Goal: Transaction & Acquisition: Book appointment/travel/reservation

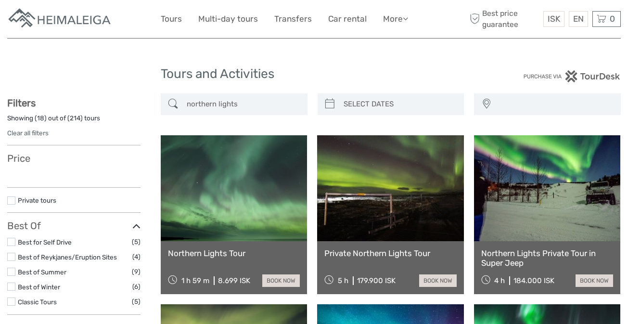
select select
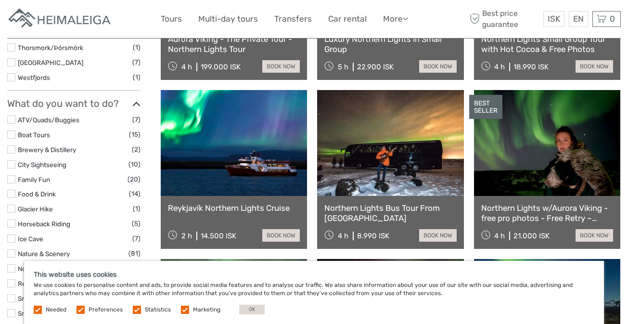
scroll to position [981, 0]
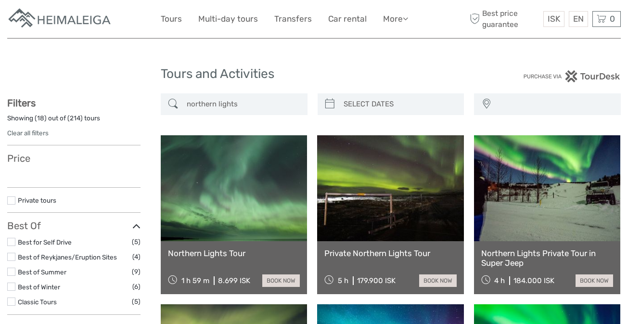
select select
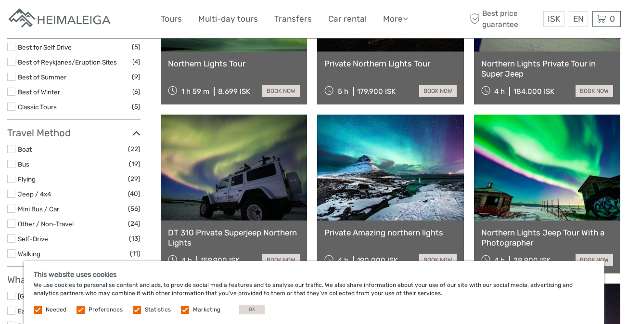
scroll to position [172, 0]
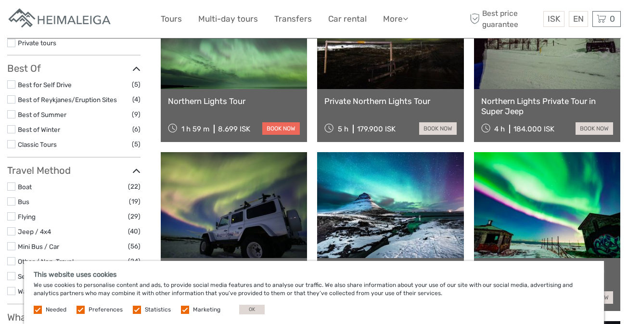
click at [294, 129] on link "book now" at bounding box center [281, 128] width 38 height 13
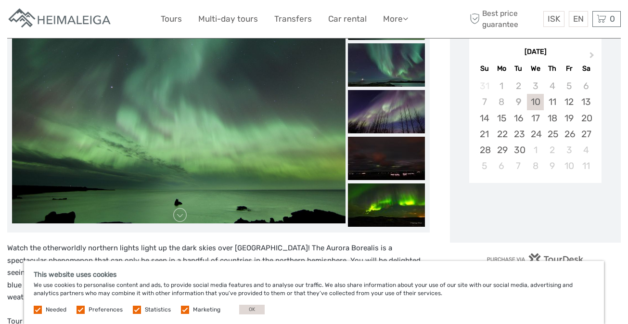
scroll to position [351, 0]
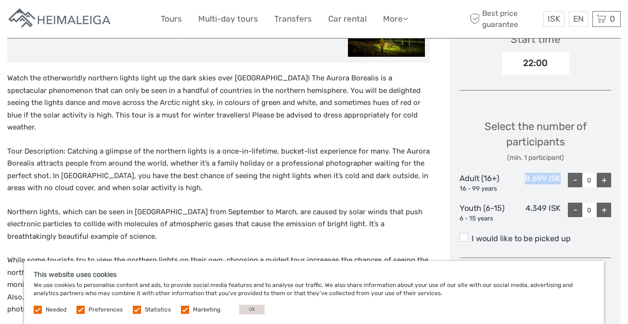
drag, startPoint x: 524, startPoint y: 174, endPoint x: 560, endPoint y: 174, distance: 36.1
click at [560, 174] on div "8.699 ISK" at bounding box center [535, 183] width 51 height 20
copy div "8.699 ISK"
